Goal: Navigation & Orientation: Find specific page/section

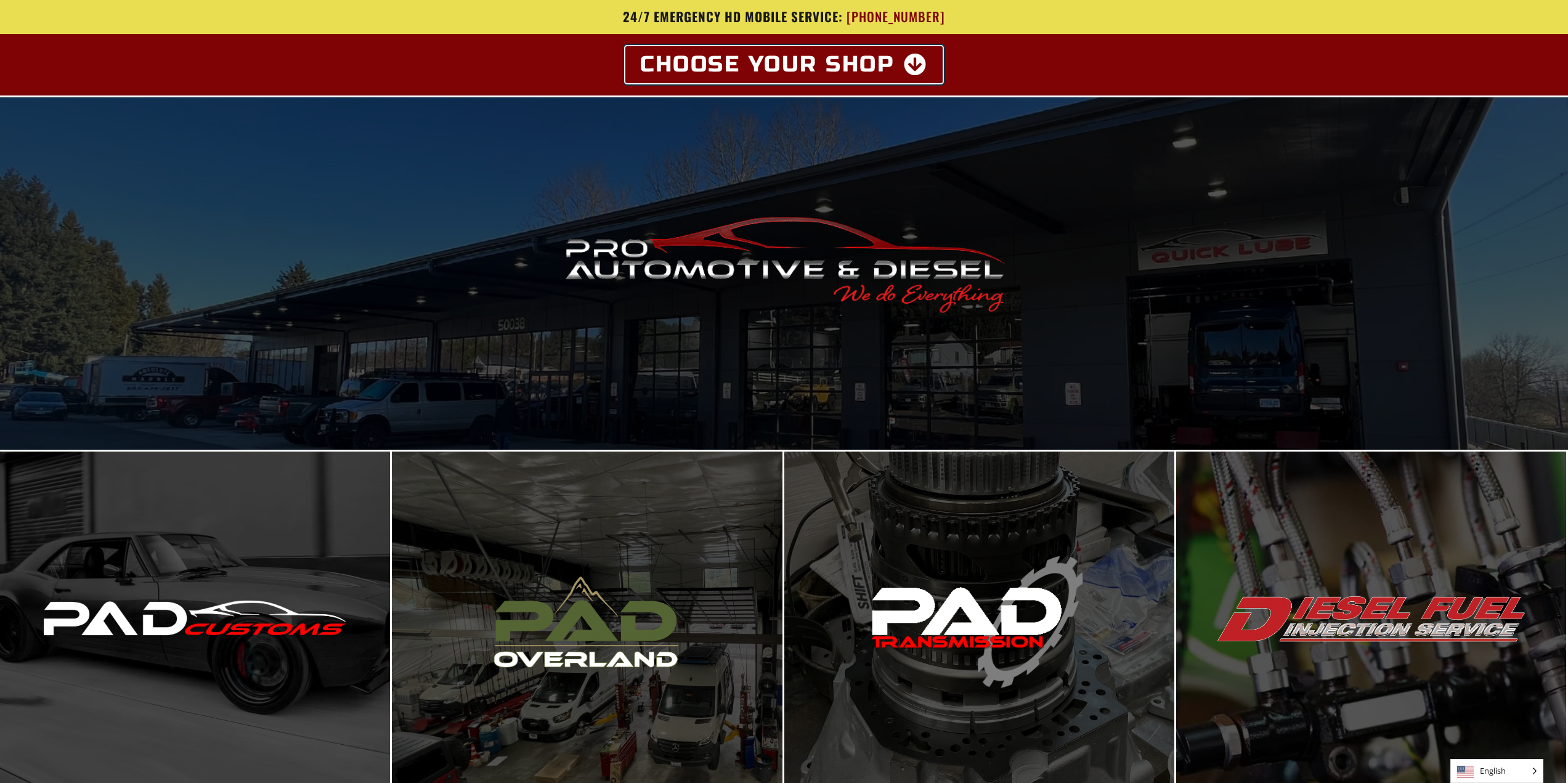
click at [910, 64] on icon at bounding box center [916, 64] width 24 height 22
click at [923, 66] on icon at bounding box center [916, 64] width 24 height 22
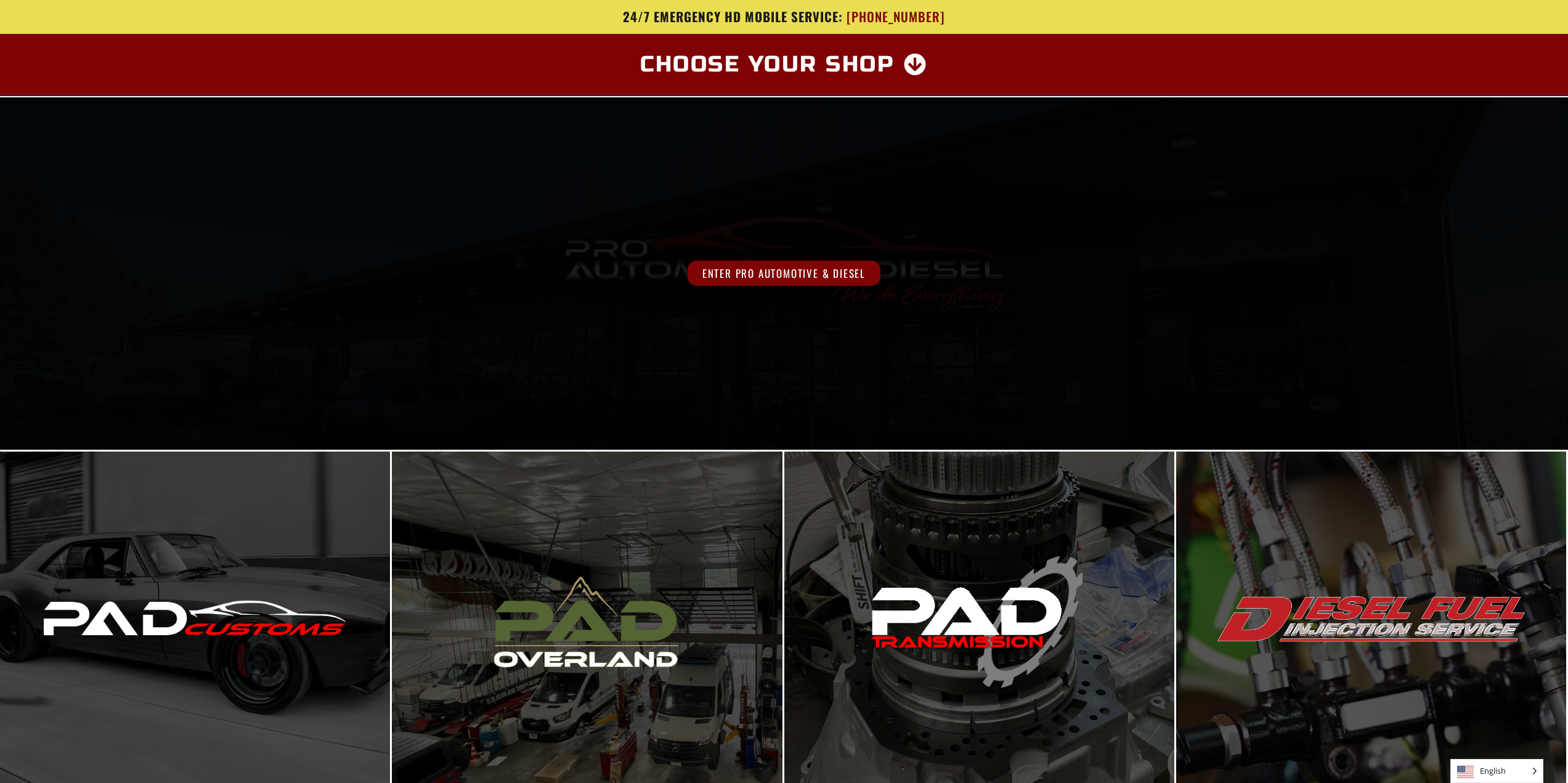
click at [600, 360] on div "Enter Pro Automotive & Diesel" at bounding box center [784, 273] width 1568 height 352
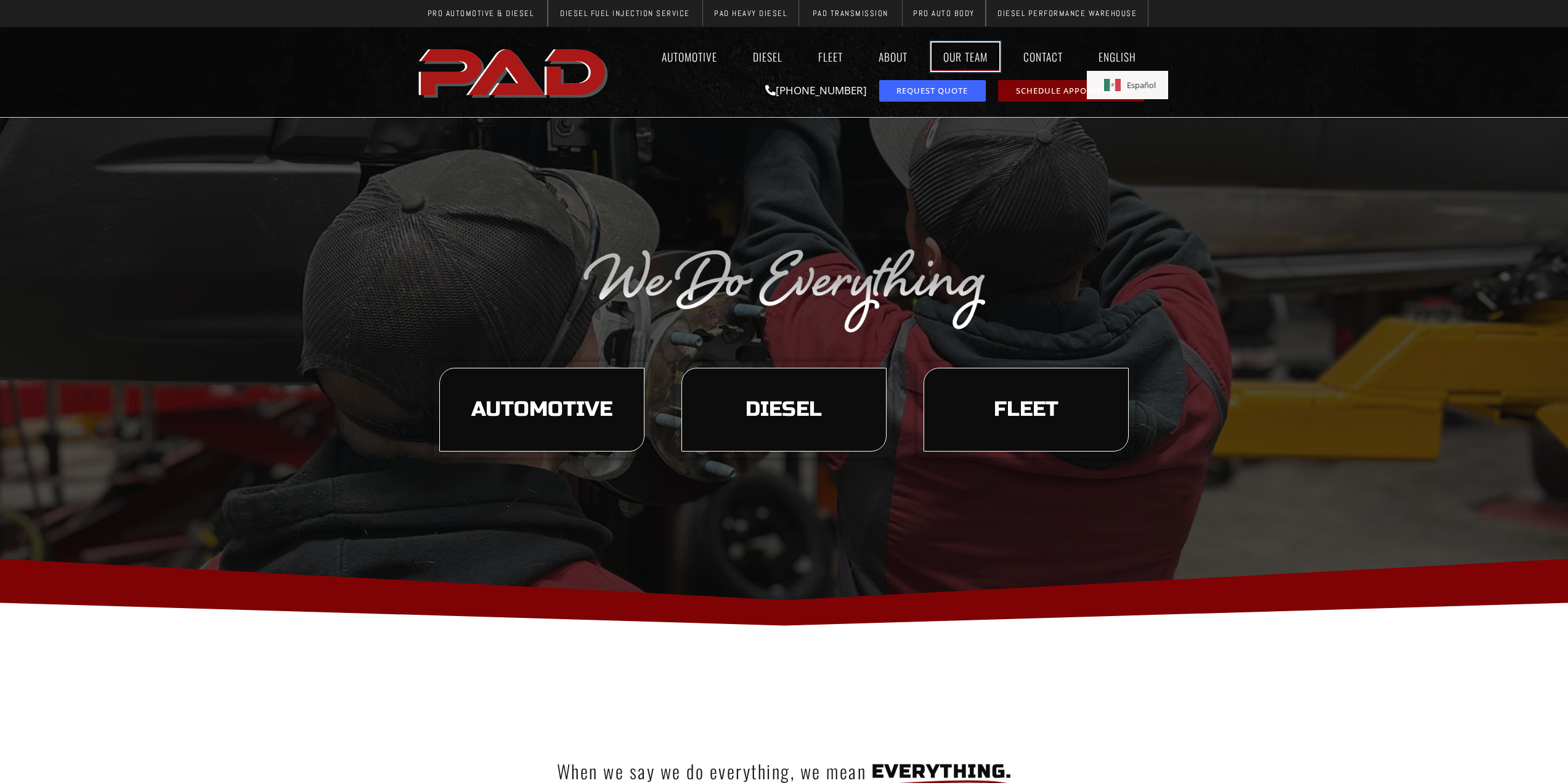
click at [983, 57] on link "Our Team" at bounding box center [965, 56] width 68 height 28
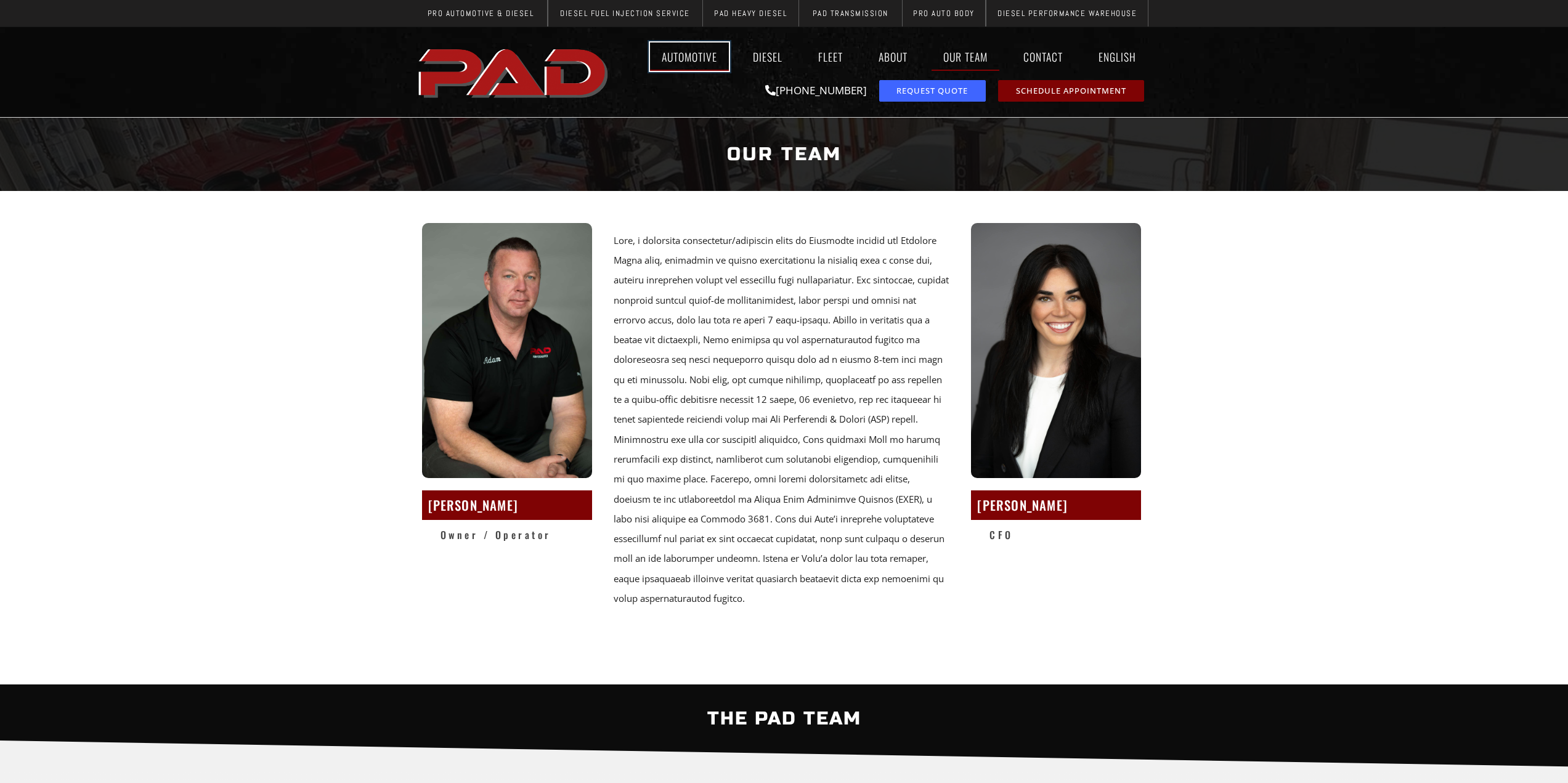
click at [698, 59] on link "Automotive" at bounding box center [689, 56] width 79 height 28
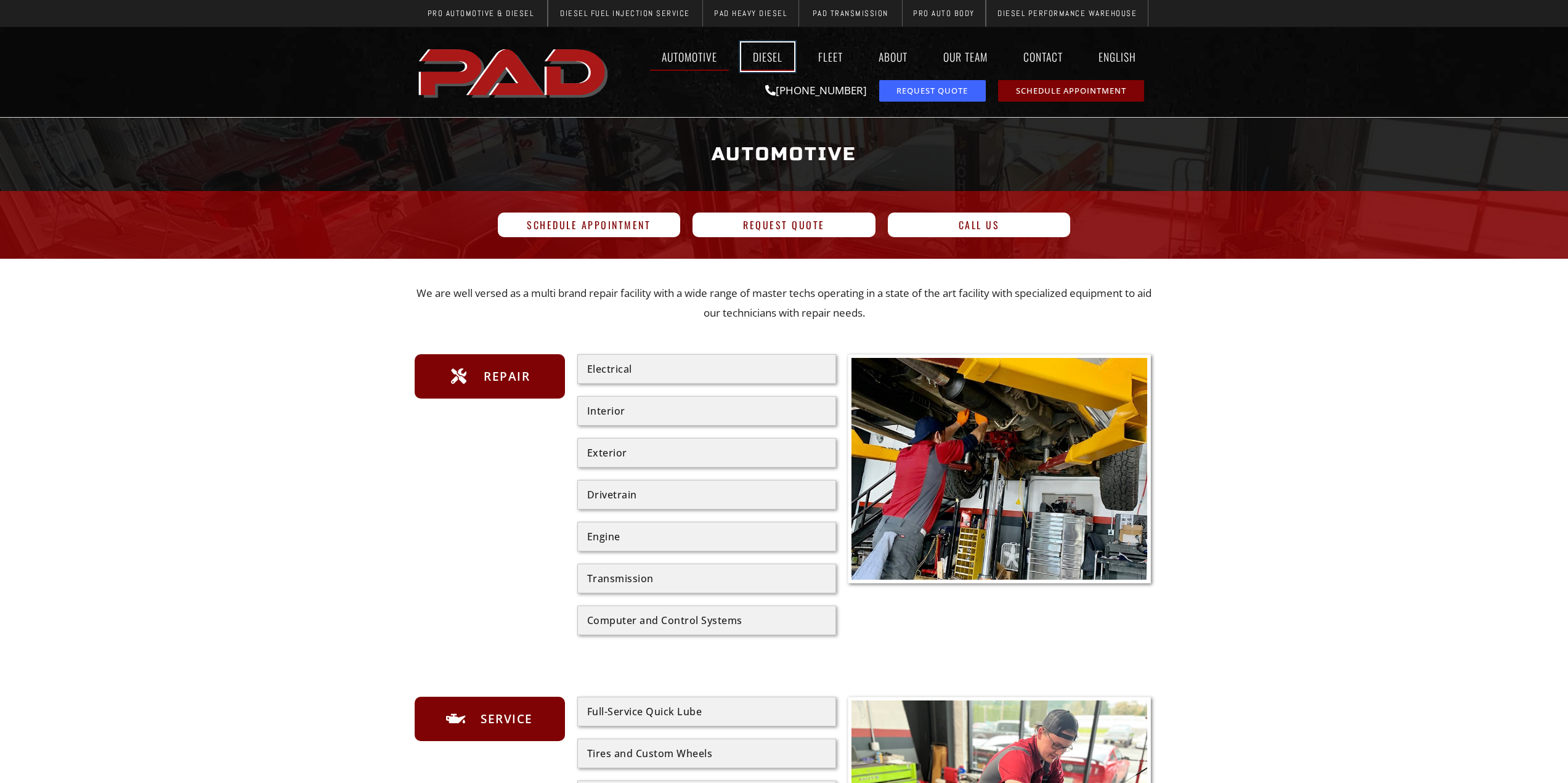
click at [760, 64] on link "Diesel" at bounding box center [767, 56] width 53 height 28
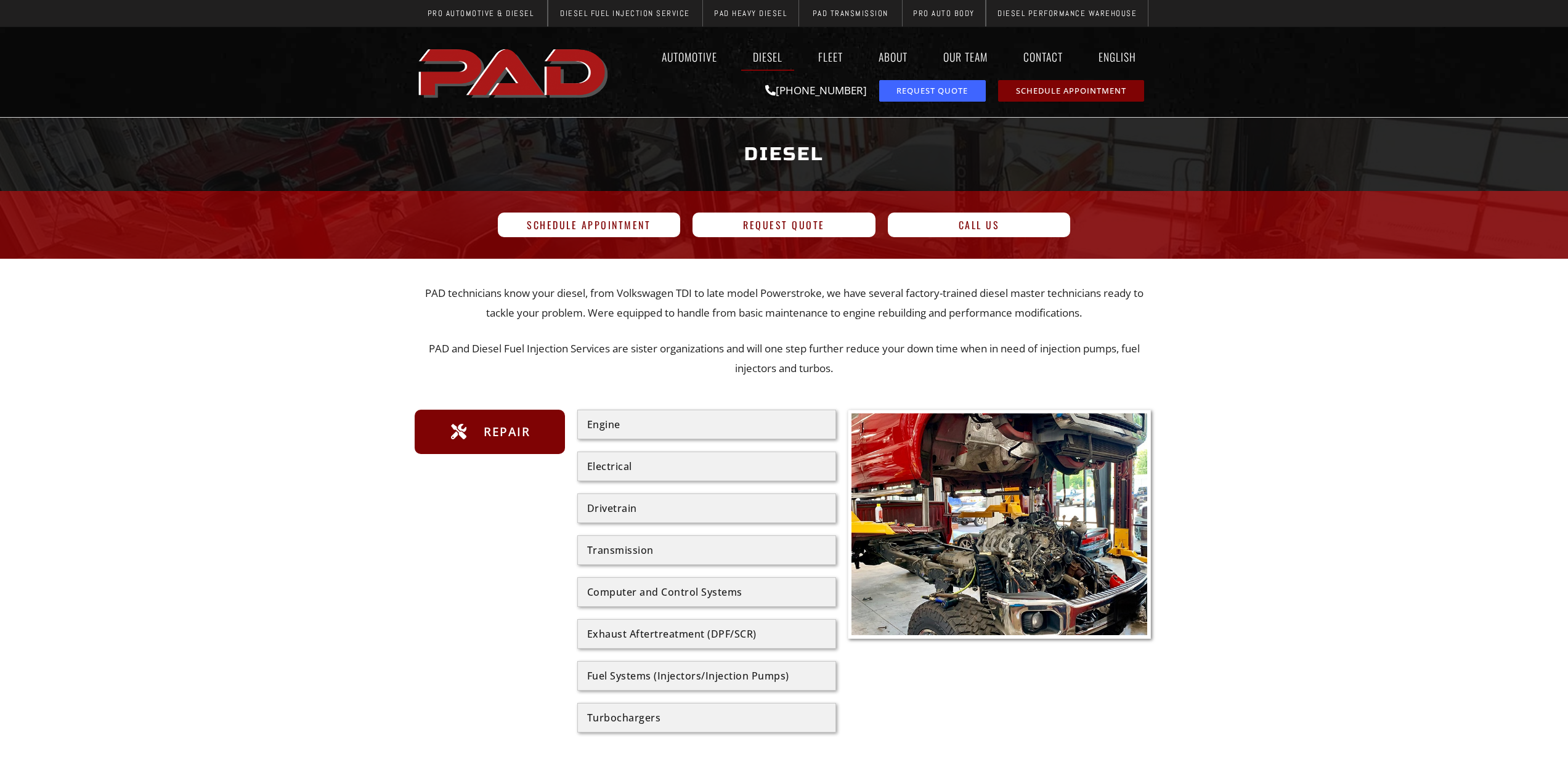
scroll to position [246, 0]
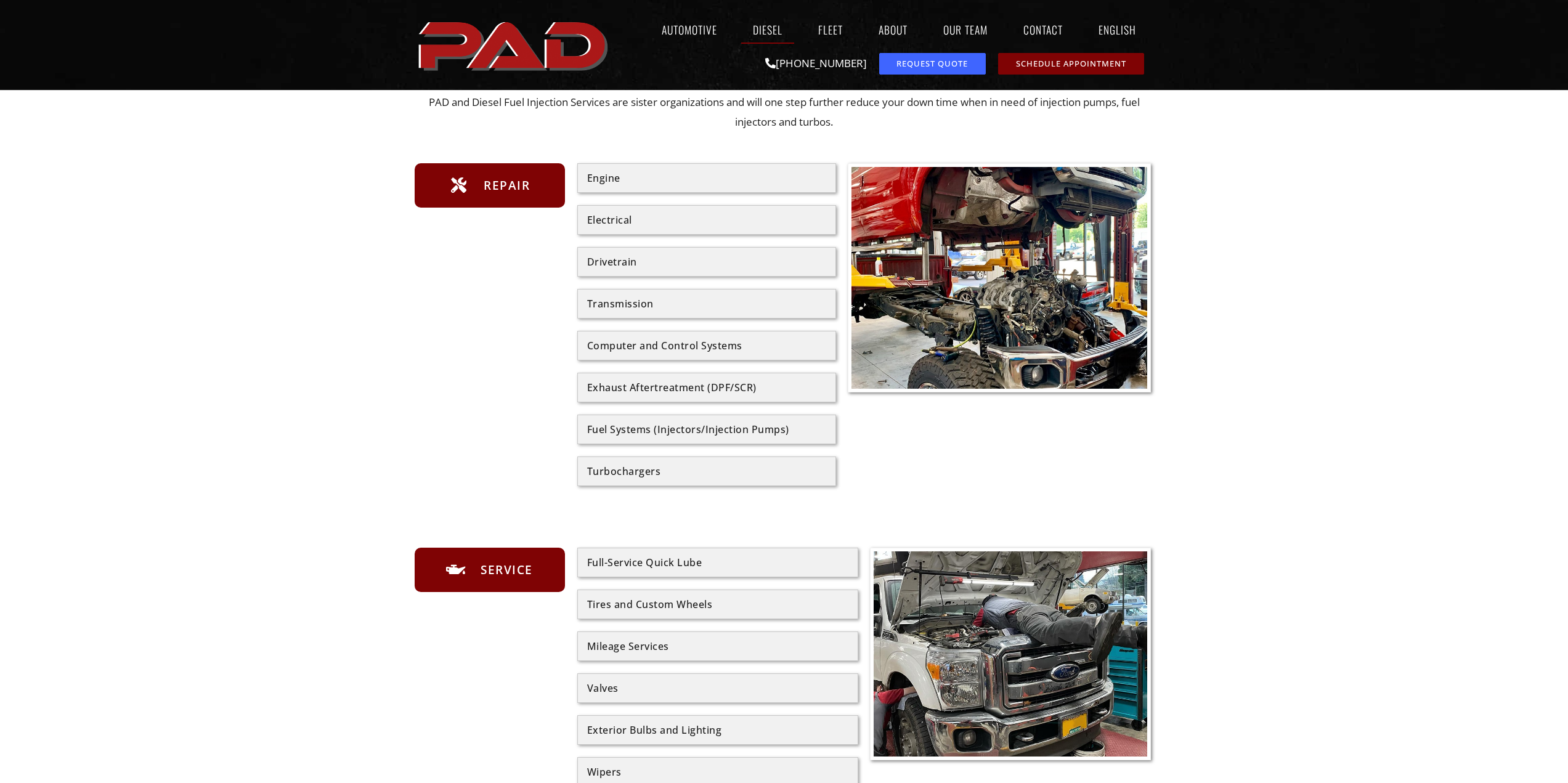
click at [633, 302] on div "Transmission" at bounding box center [706, 303] width 239 height 10
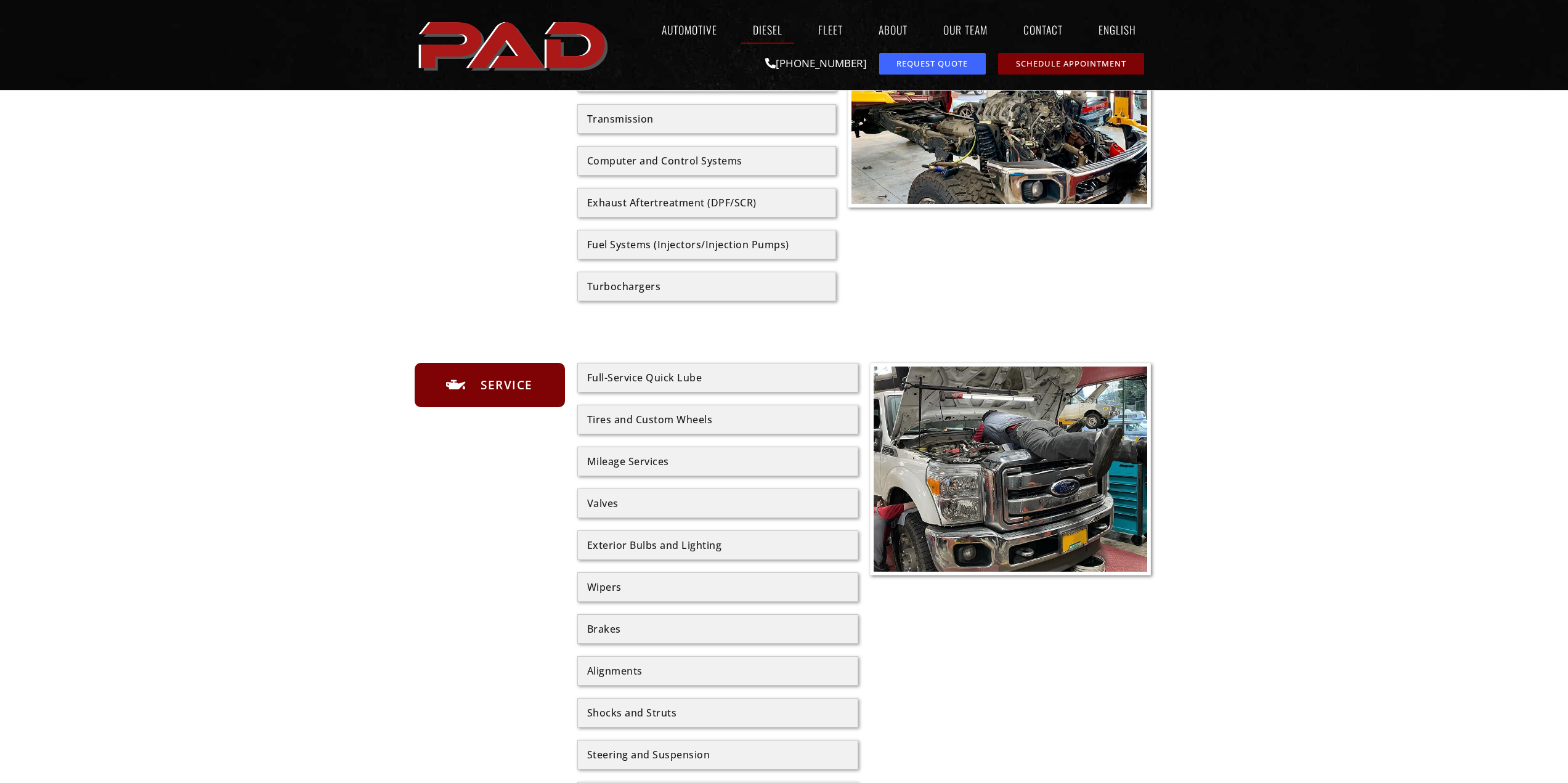
scroll to position [0, 0]
